Goal: Find specific page/section: Find specific page/section

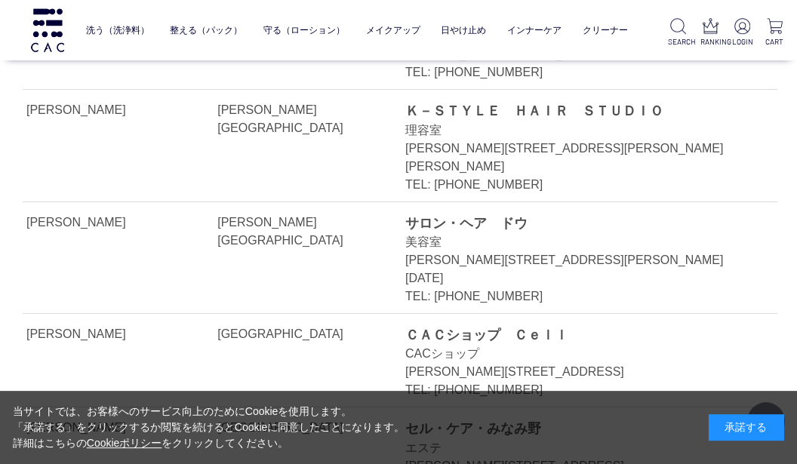
scroll to position [5076, 0]
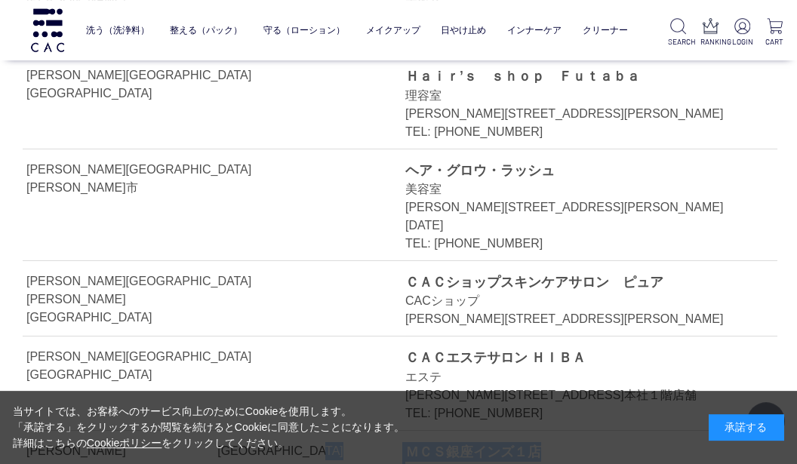
drag, startPoint x: 395, startPoint y: 198, endPoint x: 542, endPoint y: 200, distance: 147.2
copy li "中央区 ＭＣＳ銀座インズ１店"
click at [601, 426] on div "薬局・薬店" at bounding box center [574, 471] width 338 height 18
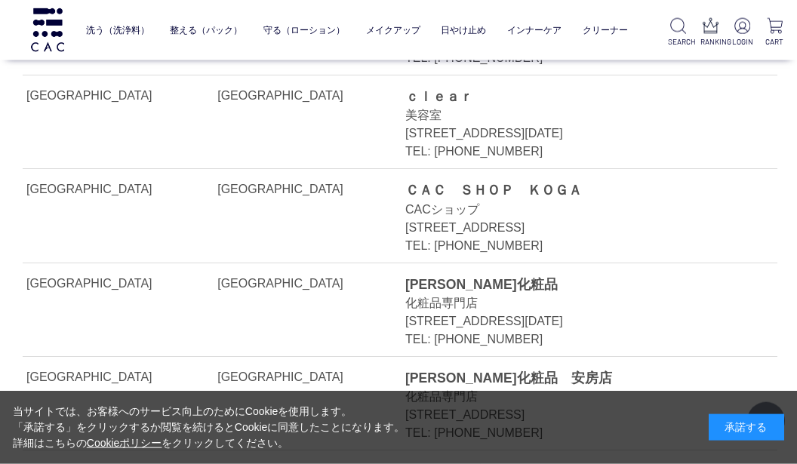
scroll to position [0, 0]
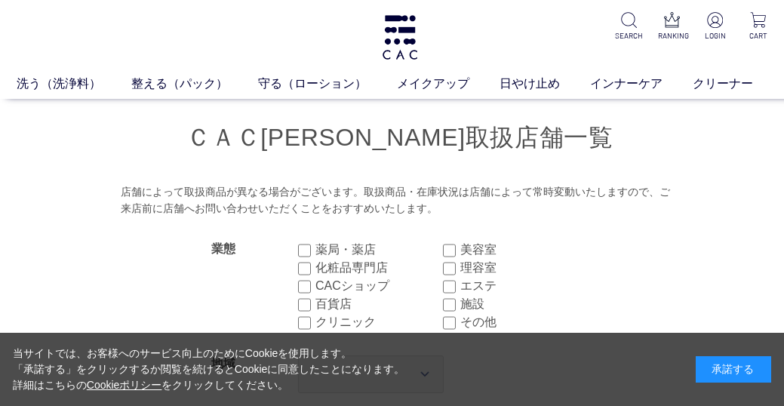
scroll to position [326, 0]
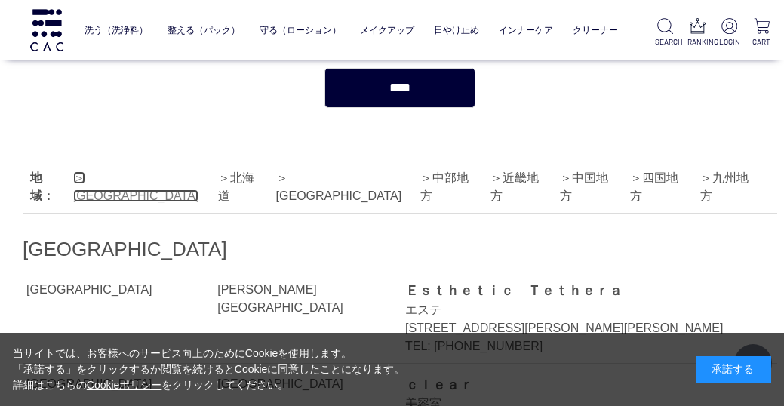
click at [109, 184] on link "[GEOGRAPHIC_DATA]" at bounding box center [136, 186] width 126 height 31
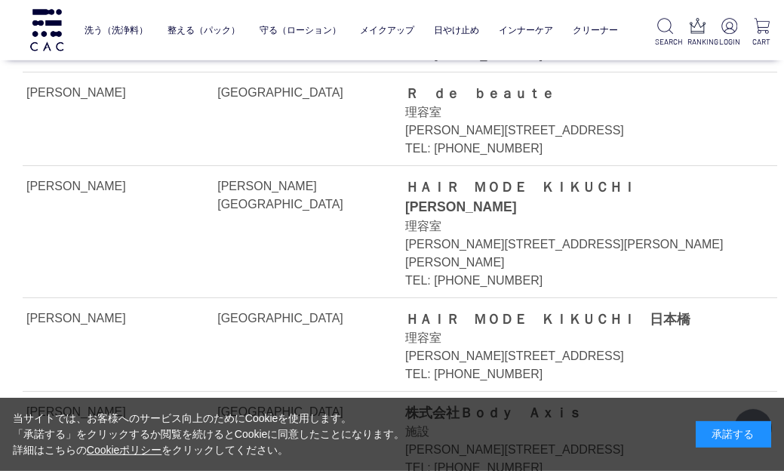
scroll to position [7151, 0]
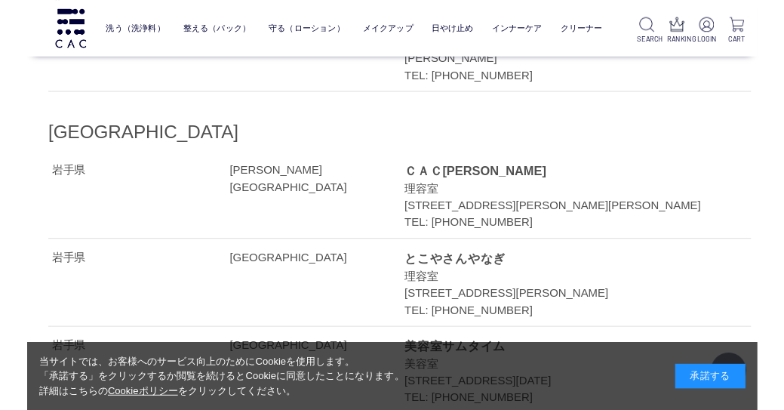
scroll to position [9613, 0]
